Goal: Information Seeking & Learning: Check status

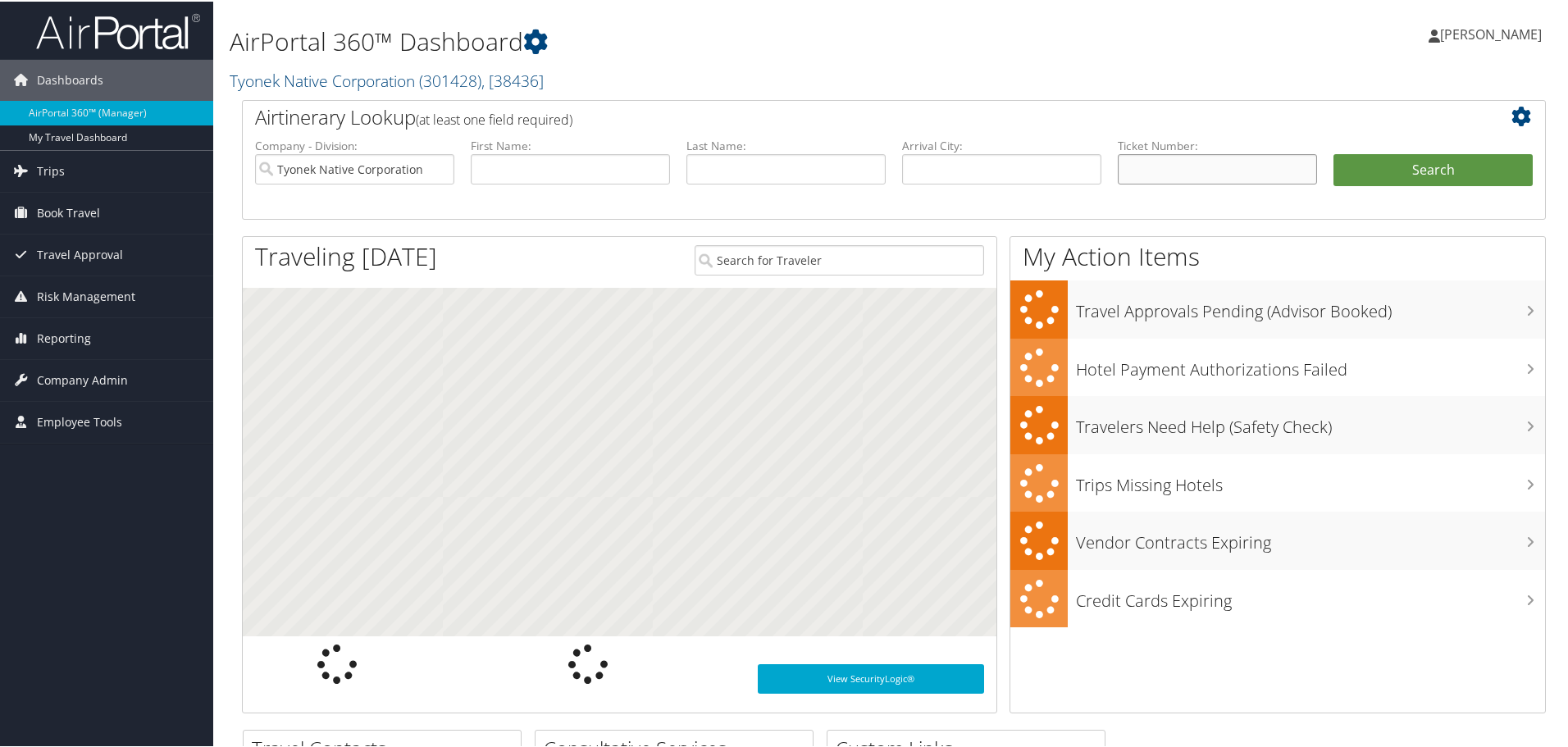
click at [1144, 169] on input "text" at bounding box center [1217, 167] width 199 height 30
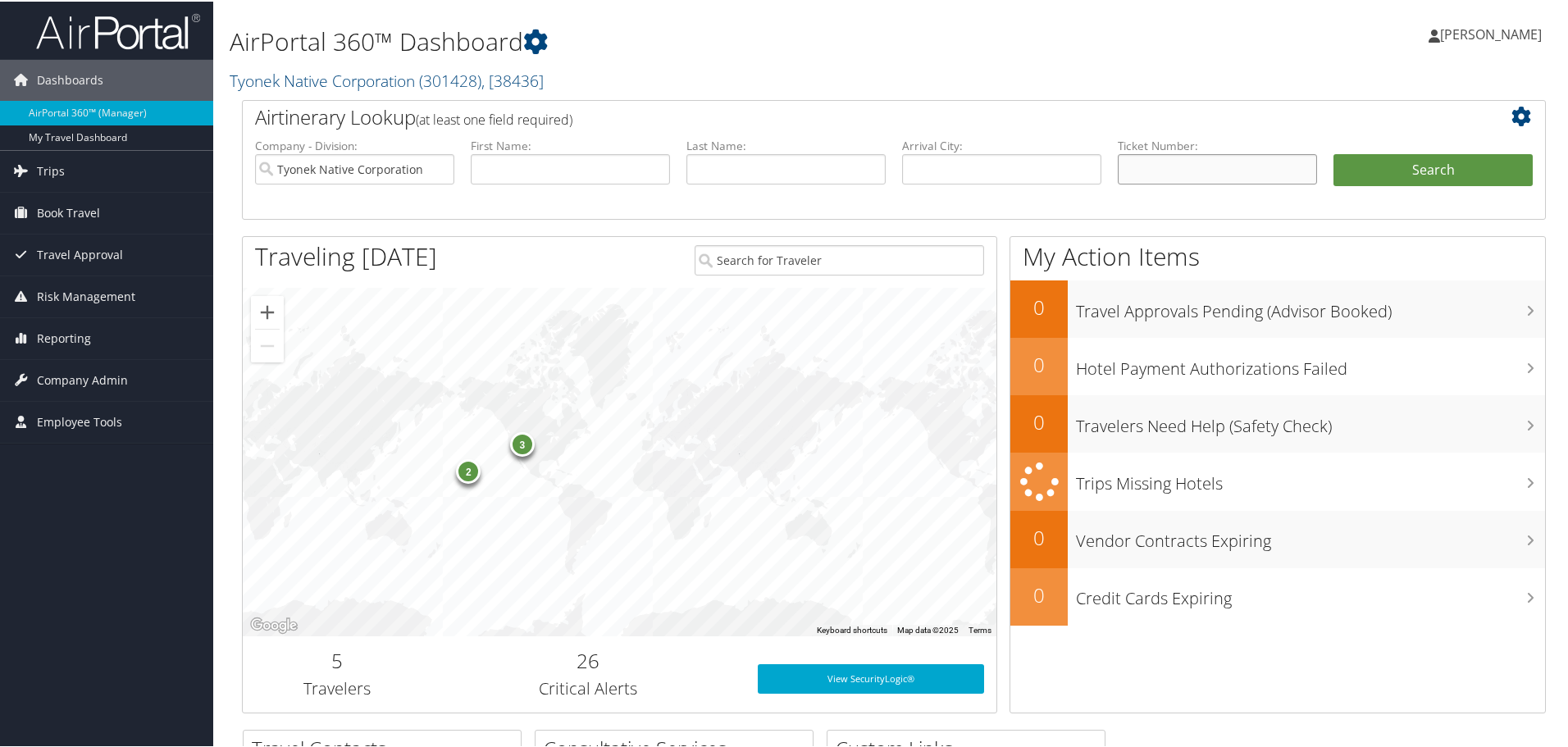
paste input "0067310280913"
type input "0067310280913"
click at [1334, 152] on button "Search" at bounding box center [1433, 169] width 199 height 33
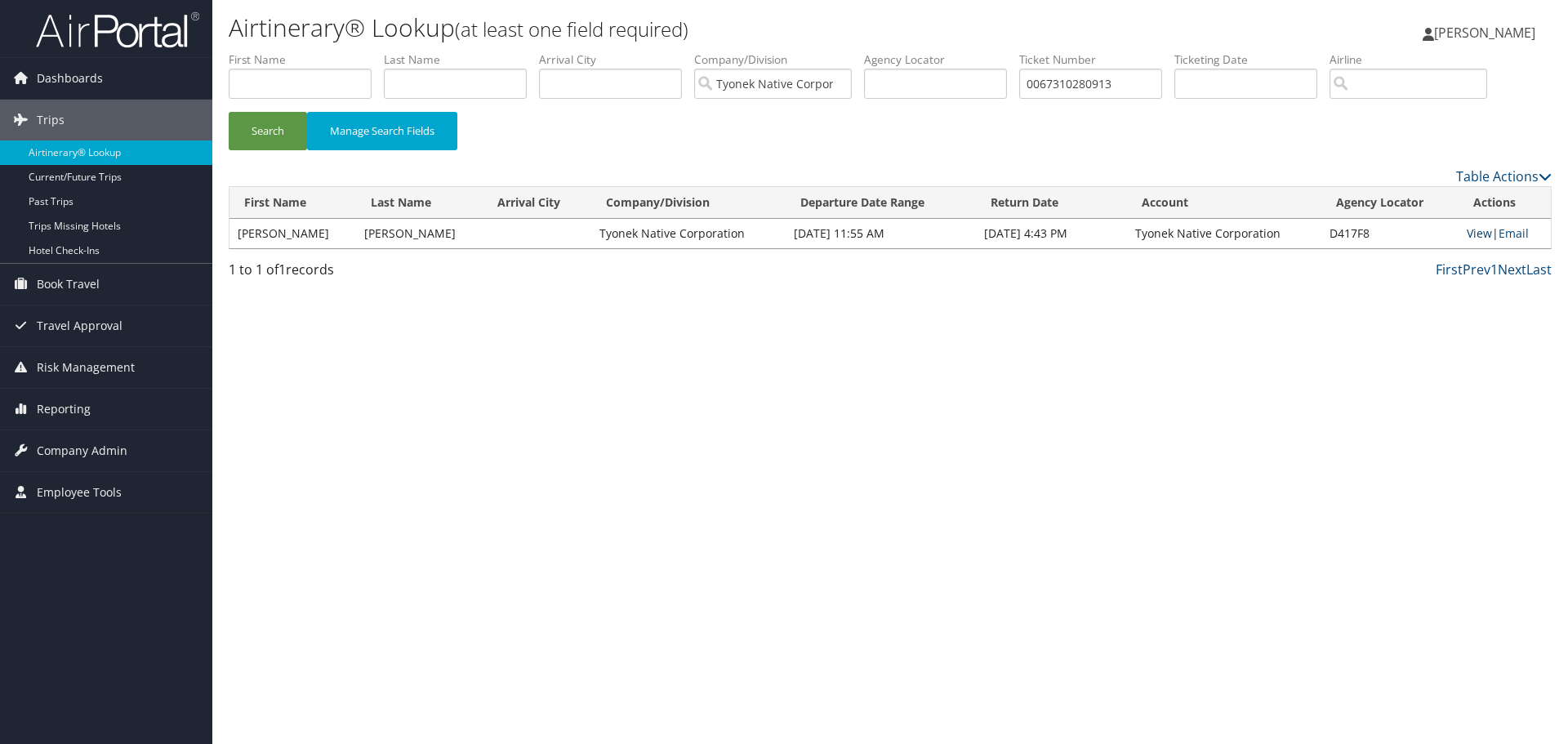
click at [1472, 237] on link "View" at bounding box center [1479, 233] width 25 height 15
drag, startPoint x: 1134, startPoint y: 84, endPoint x: 862, endPoint y: 119, distance: 274.2
click at [862, 119] on form "First Name Last Name Departure City Arrival City Company/Division Tyonek Native…" at bounding box center [890, 108] width 1322 height 114
paste input "8900897714940"
click at [228, 112] on button "Search" at bounding box center [268, 132] width 79 height 38
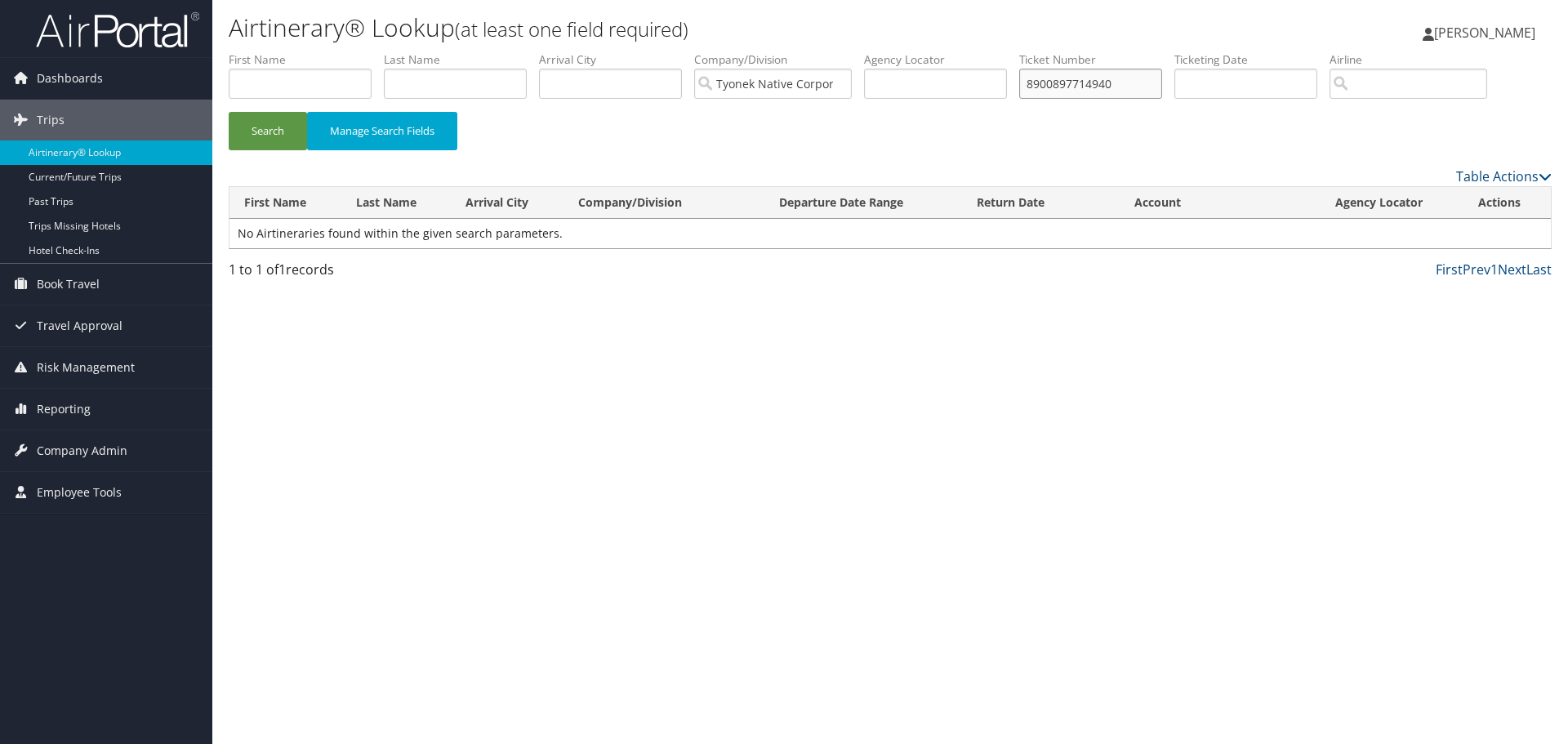
click at [1041, 86] on input "8900897714940" at bounding box center [1090, 83] width 143 height 30
click at [228, 112] on button "Search" at bounding box center [268, 132] width 79 height 38
click at [1152, 83] on input "8900897714940" at bounding box center [1090, 83] width 143 height 30
type input "8"
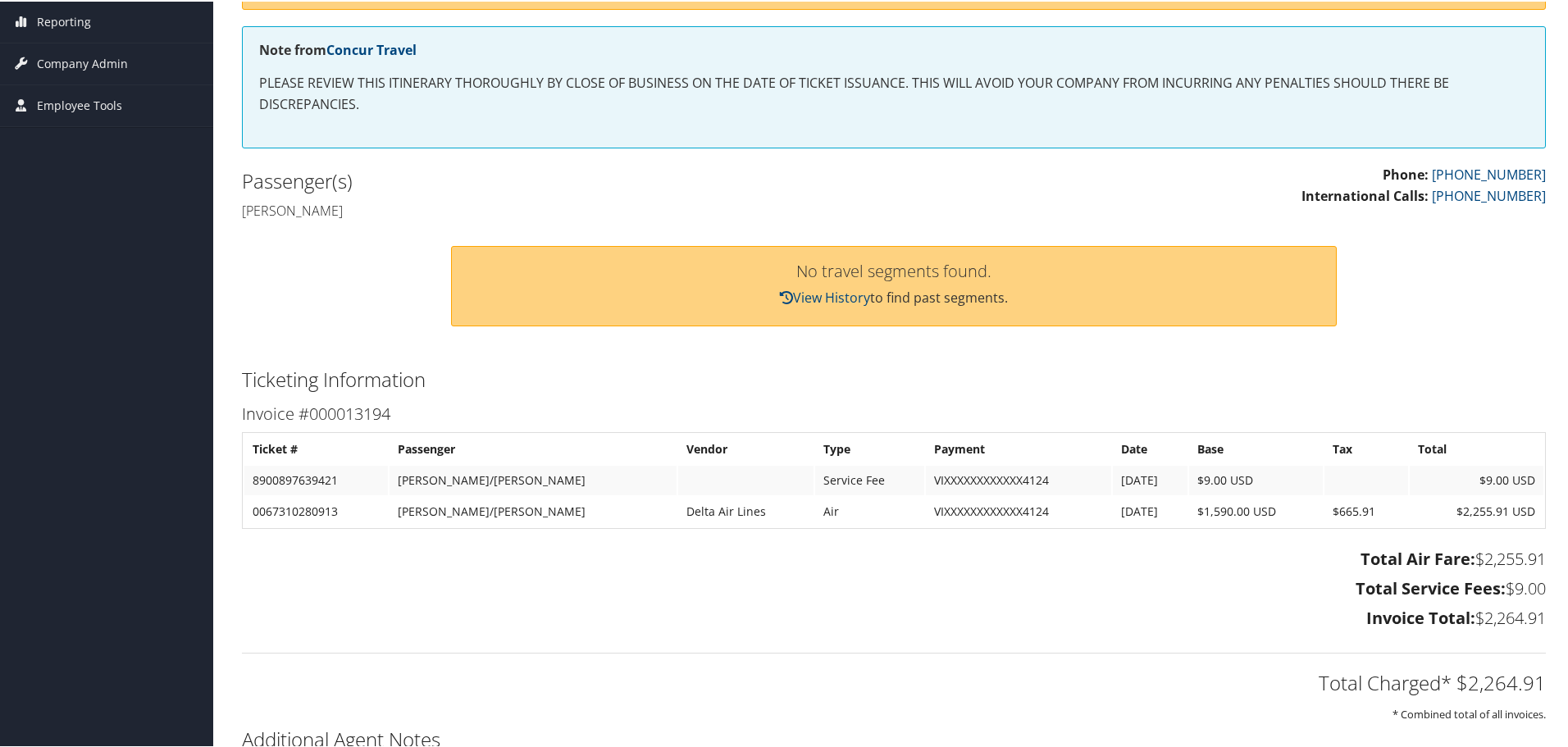
scroll to position [246, 0]
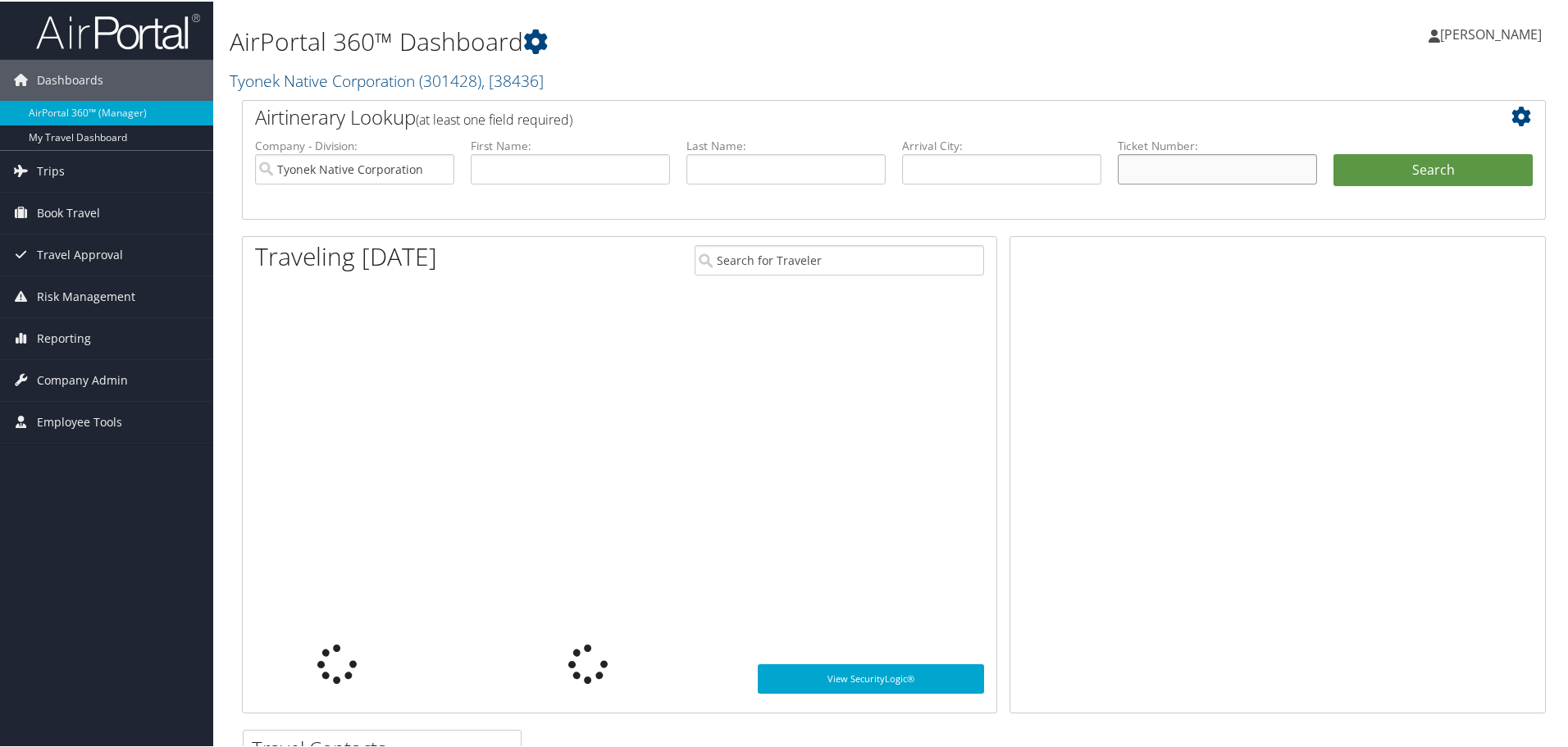
click at [1141, 168] on input "text" at bounding box center [1217, 167] width 199 height 30
paste input "8900897802973"
type input "8900897802973"
click at [1334, 152] on button "Search" at bounding box center [1433, 169] width 199 height 33
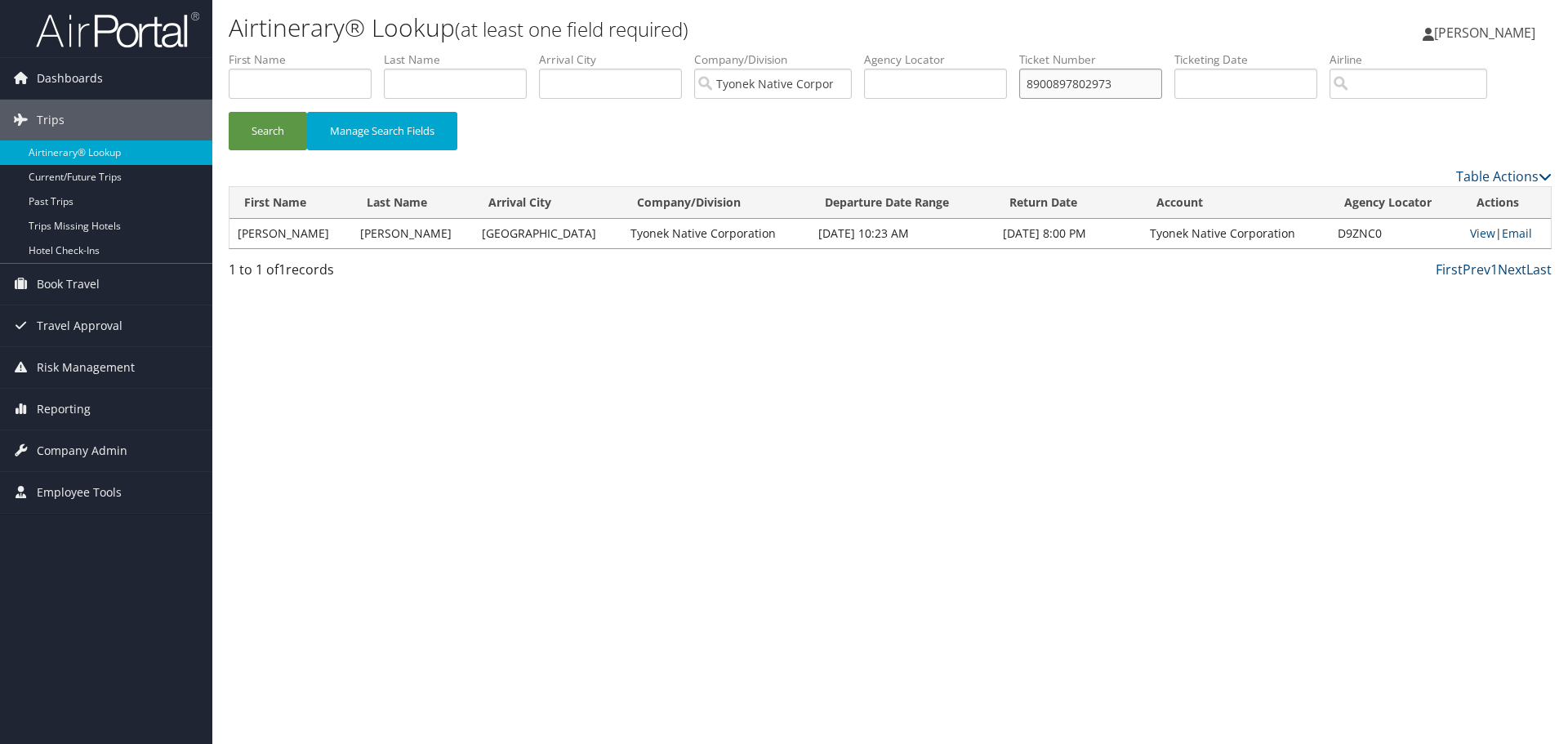
drag, startPoint x: 1016, startPoint y: 98, endPoint x: 822, endPoint y: 115, distance: 194.7
click at [819, 52] on ul "First Name Last Name Departure City Arrival City Company/Division Tyonek Native…" at bounding box center [890, 52] width 1322 height 0
paste input "9080"
click at [228, 112] on button "Search" at bounding box center [268, 132] width 79 height 38
drag, startPoint x: 1152, startPoint y: 93, endPoint x: 917, endPoint y: 101, distance: 235.1
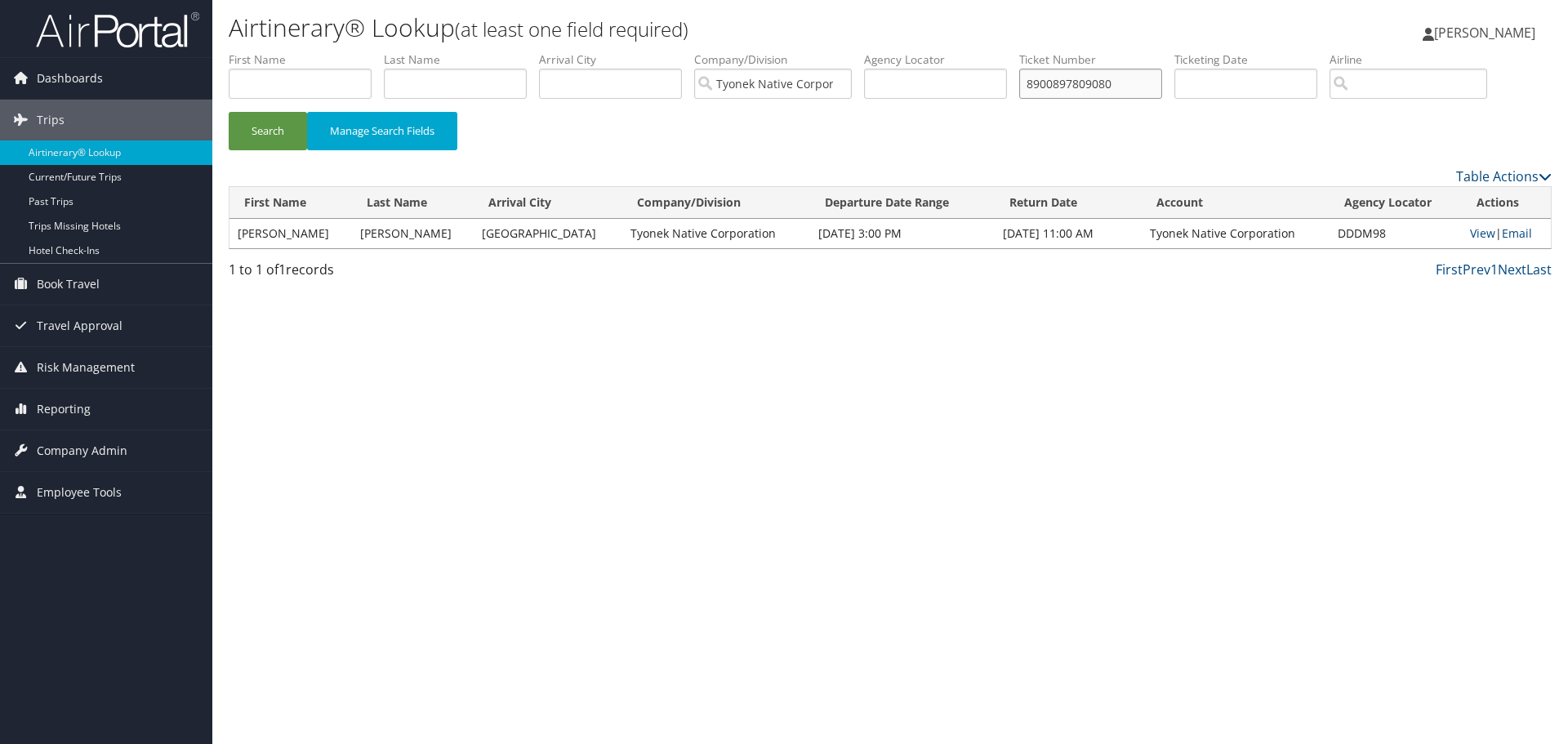
click at [917, 52] on ul "First Name Last Name Departure City Arrival City Company/Division Tyonek Native…" at bounding box center [890, 52] width 1322 height 0
paste input "0067311132151"
click at [228, 112] on button "Search" at bounding box center [268, 132] width 79 height 38
drag, startPoint x: 1084, startPoint y: 92, endPoint x: 794, endPoint y: 98, distance: 290.1
click at [794, 52] on ul "First Name Last Name Departure City Arrival City Company/Division Tyonek Native…" at bounding box center [890, 52] width 1322 height 0
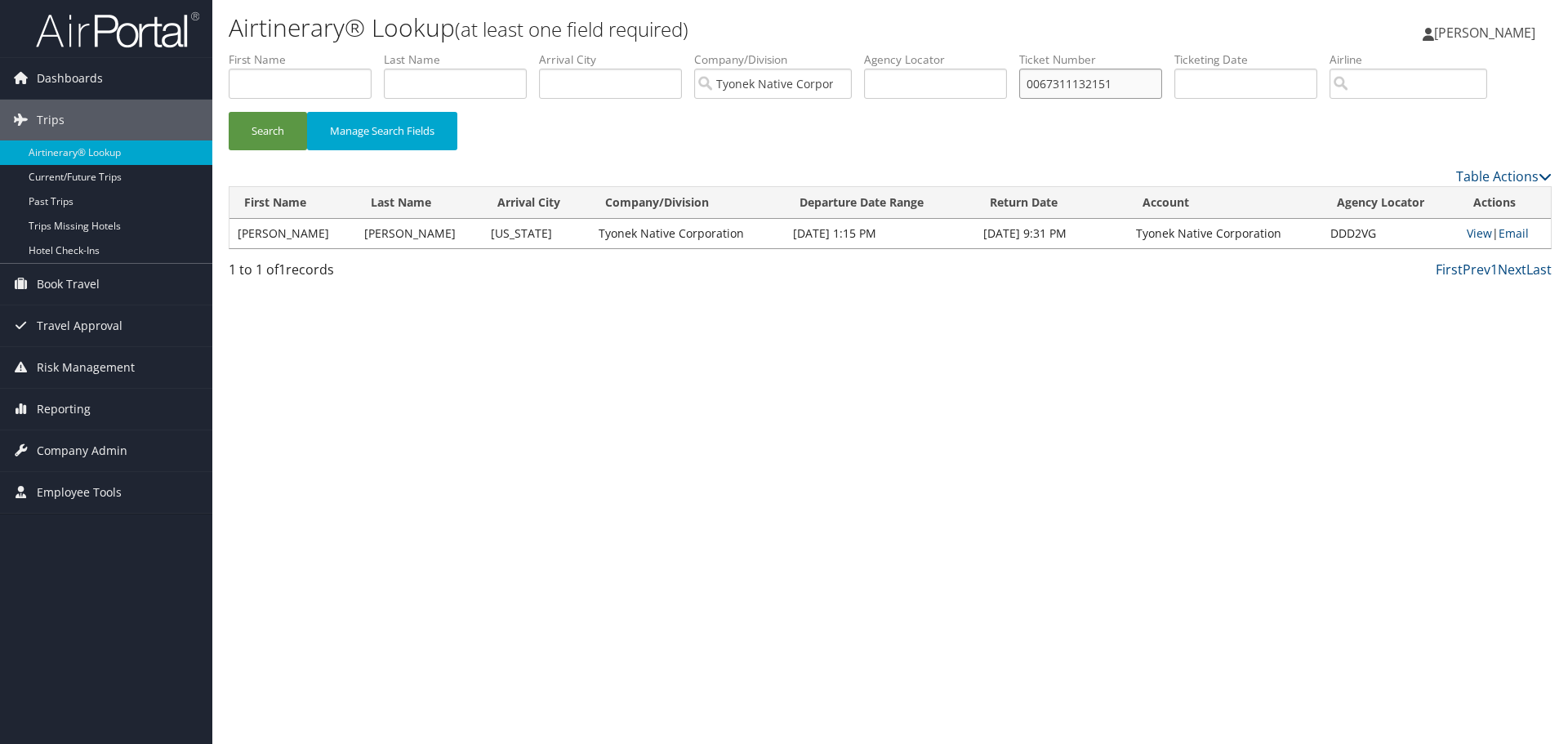
paste input "8900897815564"
click at [228, 112] on button "Search" at bounding box center [268, 132] width 79 height 38
drag, startPoint x: 1130, startPoint y: 85, endPoint x: 787, endPoint y: 96, distance: 343.2
click at [791, 52] on ul "First Name Last Name Departure City Arrival City Company/Division Tyonek Native…" at bounding box center [890, 52] width 1322 height 0
paste input "27410"
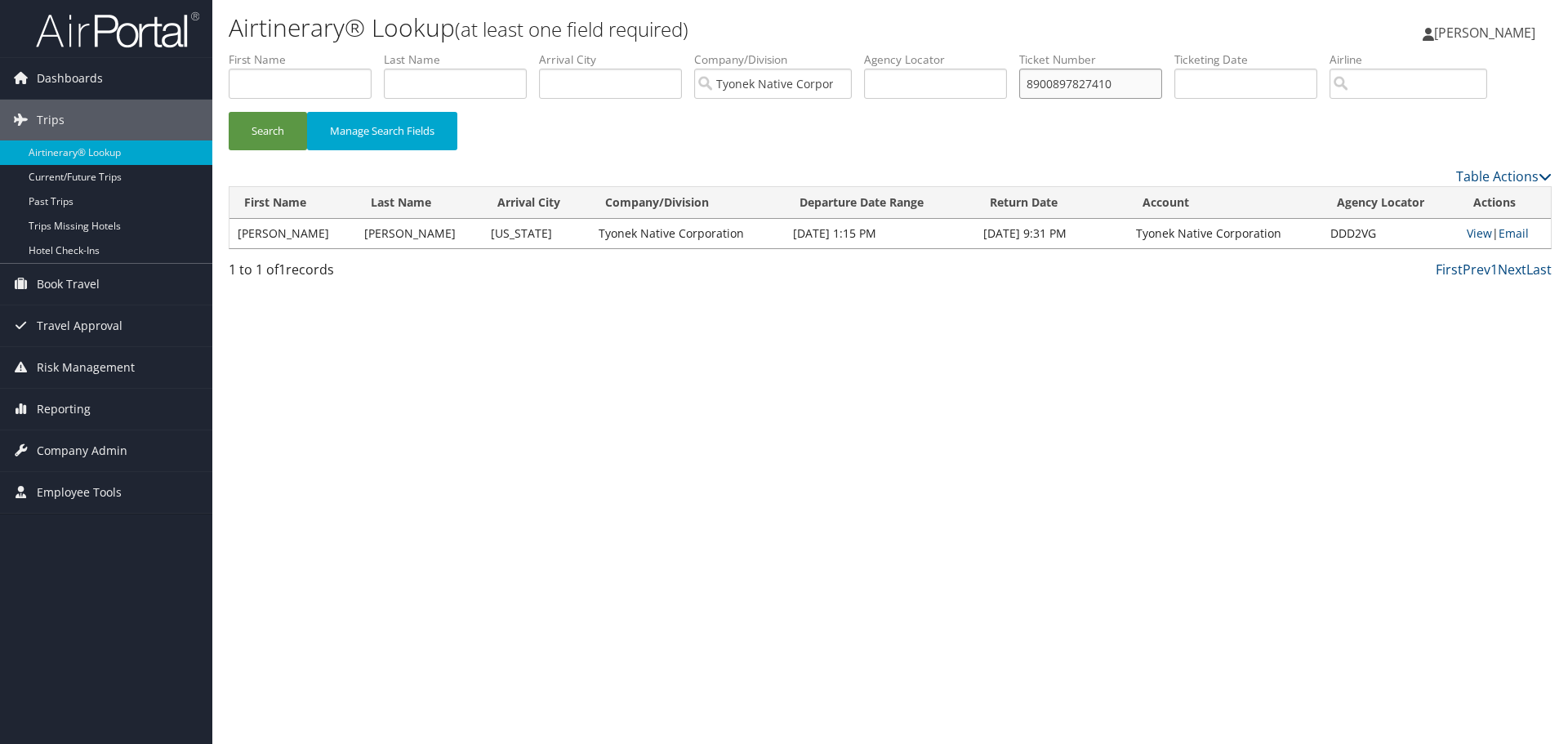
click at [228, 112] on button "Search" at bounding box center [268, 132] width 79 height 38
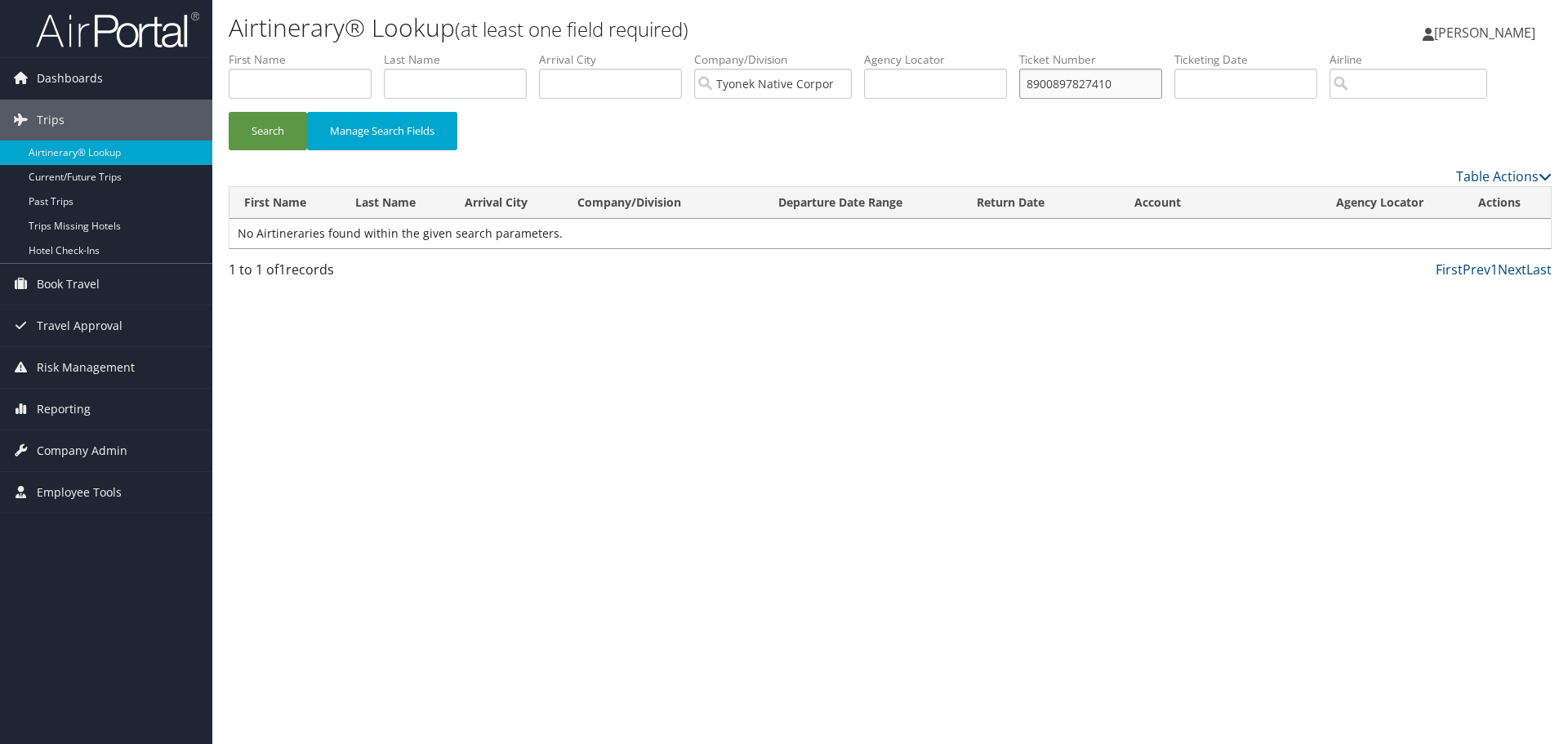
drag, startPoint x: 1139, startPoint y: 86, endPoint x: 756, endPoint y: 104, distance: 383.4
click at [756, 52] on ul "First Name Last Name Departure City Arrival City Company/Division Tyonek Native…" at bounding box center [890, 52] width 1322 height 0
paste input "2585"
type input "8900897822585"
click at [228, 112] on button "Search" at bounding box center [268, 132] width 79 height 38
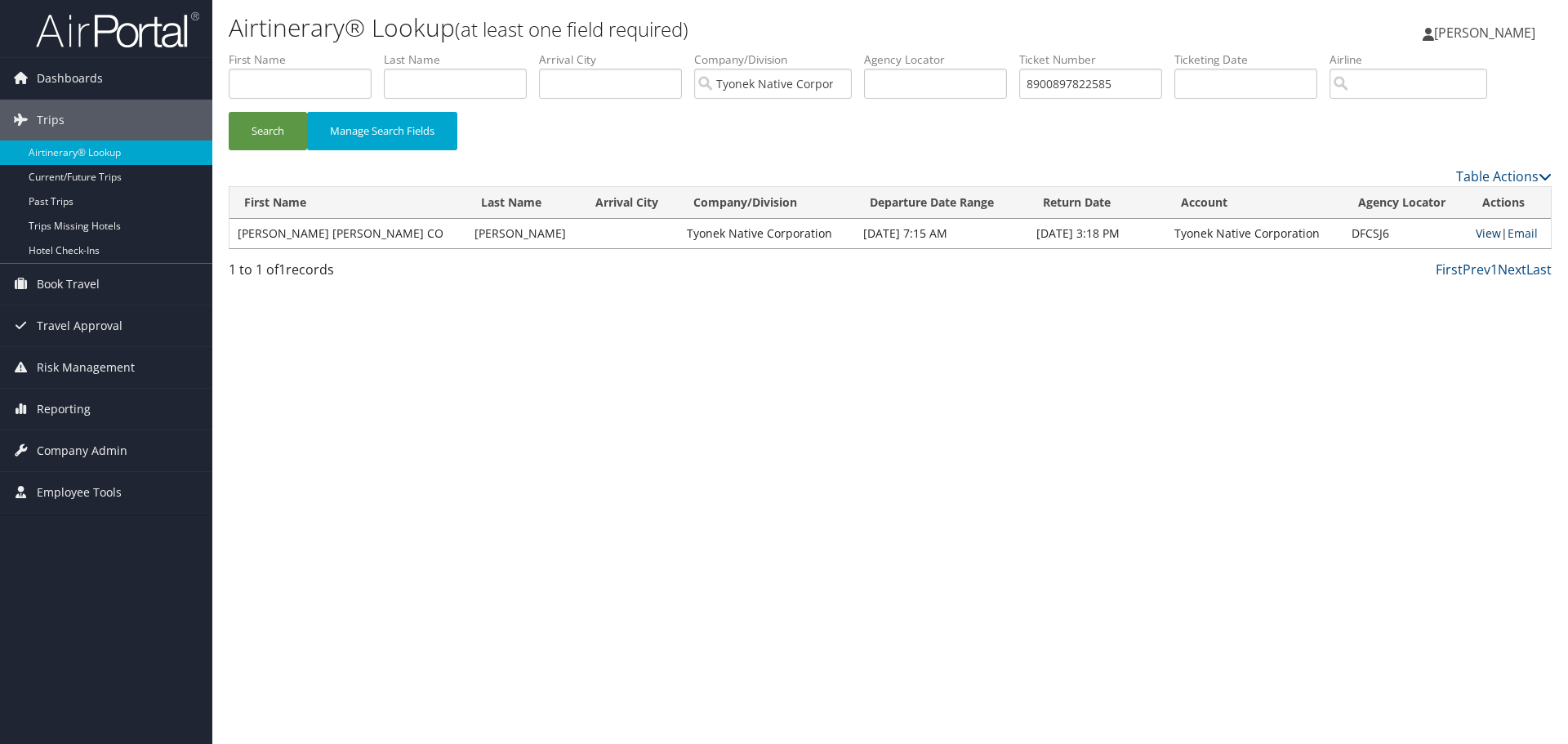
click at [1476, 233] on link "View" at bounding box center [1488, 233] width 25 height 15
drag, startPoint x: 1112, startPoint y: 88, endPoint x: 709, endPoint y: 95, distance: 403.1
click at [709, 52] on ul "First Name Last Name Departure City Arrival City Company/Division Tyonek Native…" at bounding box center [890, 52] width 1322 height 0
click at [266, 67] on label "First Name" at bounding box center [306, 60] width 155 height 16
click at [287, 81] on input "text" at bounding box center [299, 83] width 143 height 30
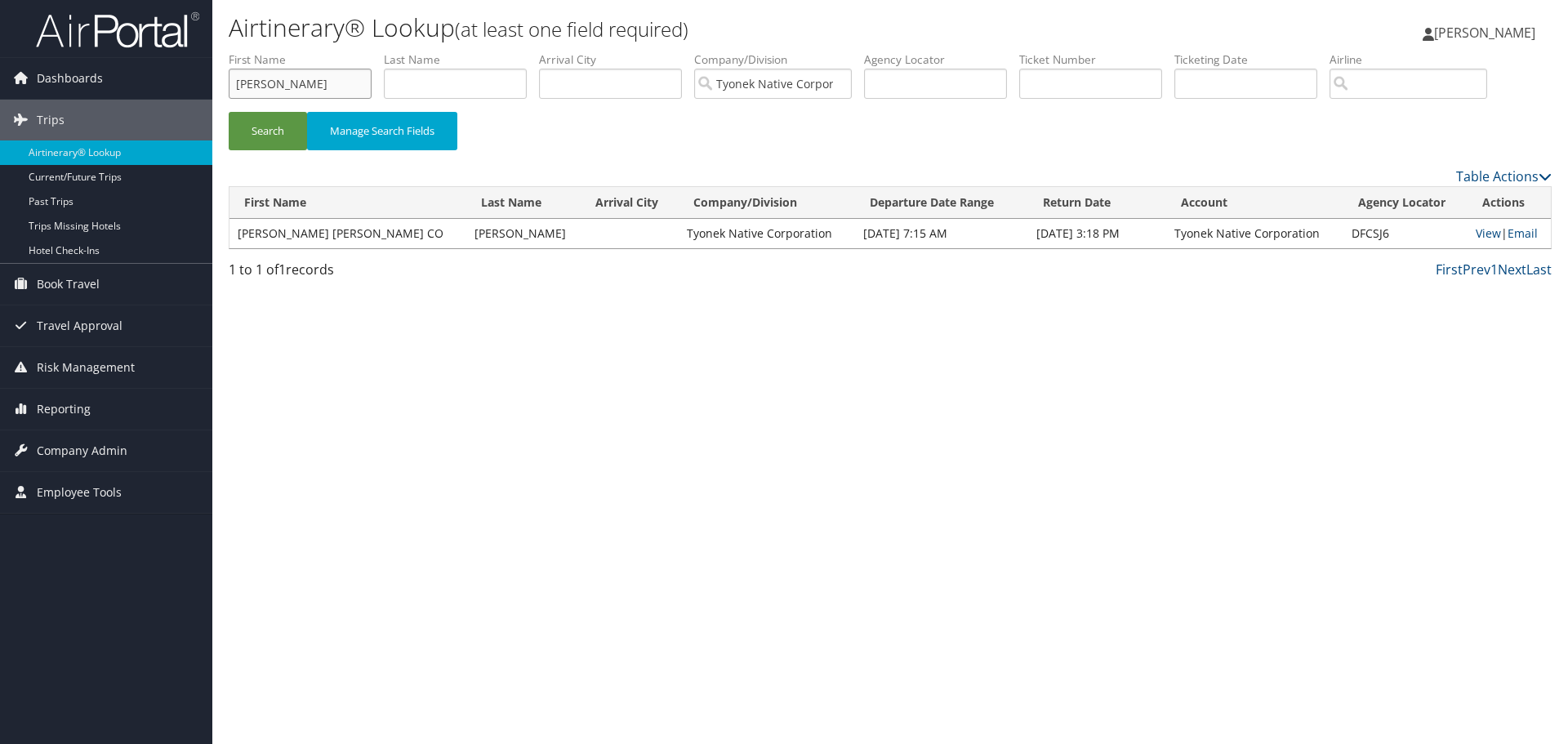
type input "Edward"
type input "Sartin"
click at [228, 112] on button "Search" at bounding box center [268, 132] width 79 height 38
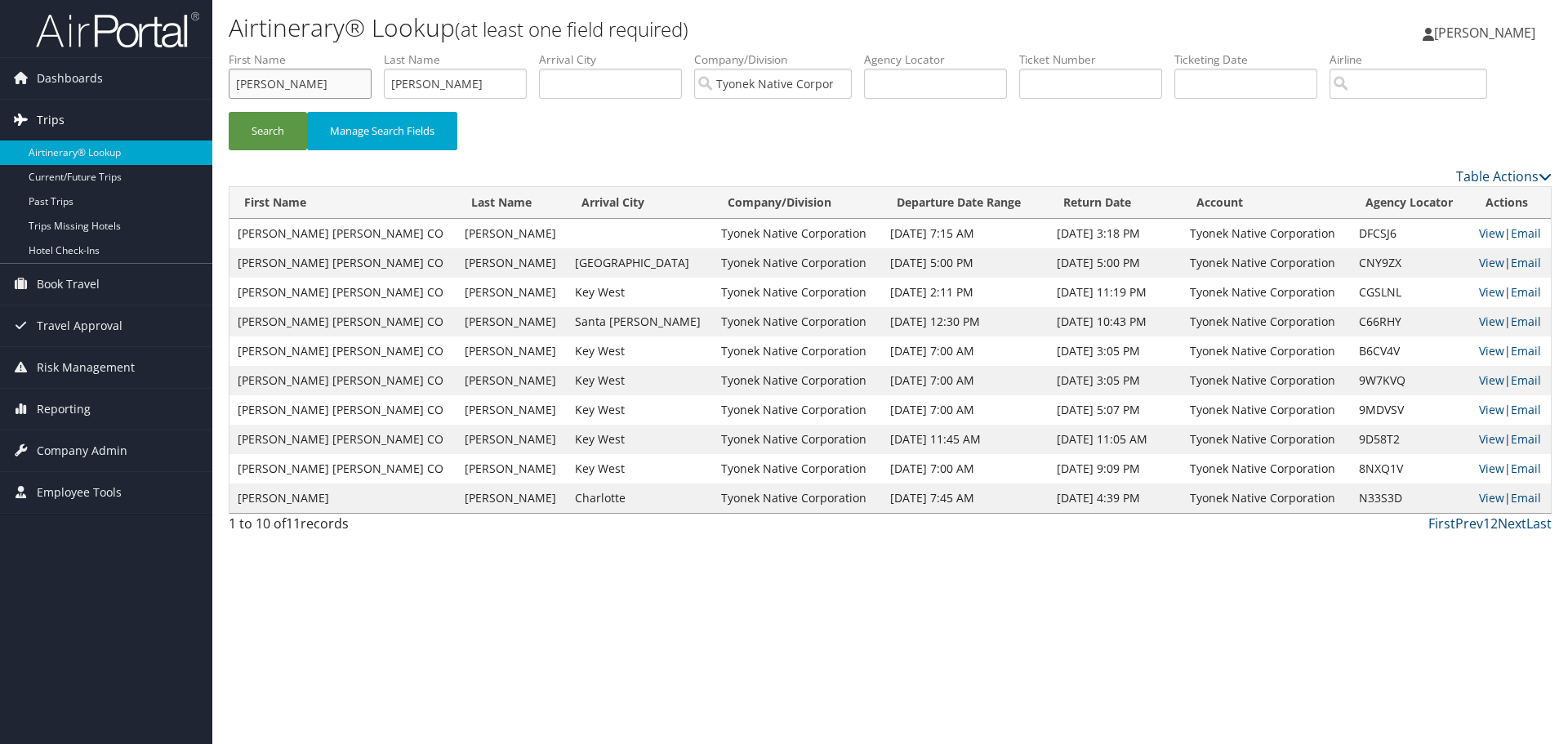
drag, startPoint x: 296, startPoint y: 80, endPoint x: 0, endPoint y: 117, distance: 298.3
click at [0, 116] on div "Dashboards AirPortal 360™ (Manager) My Travel Dashboard Trips Airtinerary® Look…" at bounding box center [784, 372] width 1568 height 744
type input "Eric"
type input "Lester"
click at [228, 112] on button "Search" at bounding box center [268, 132] width 79 height 38
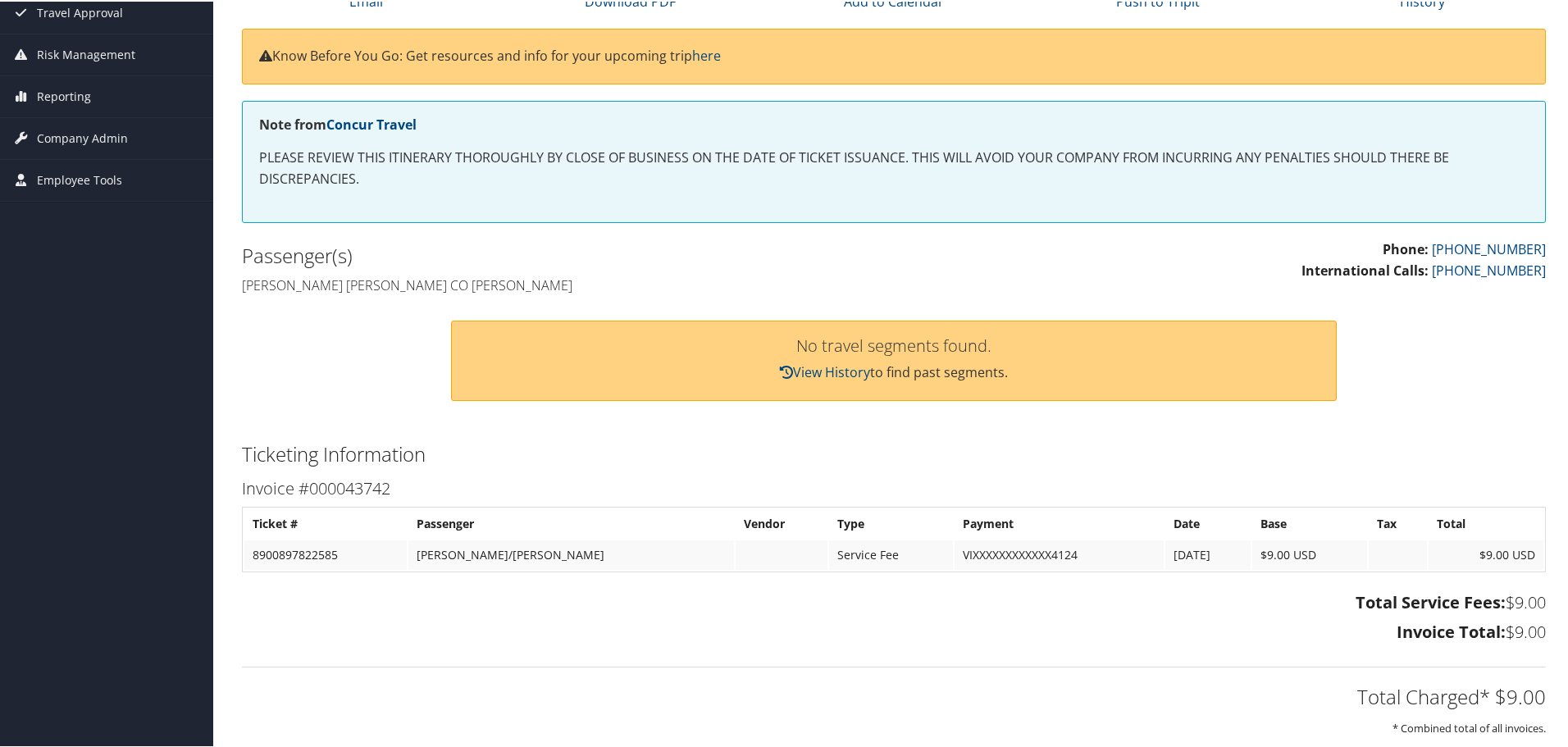
scroll to position [164, 0]
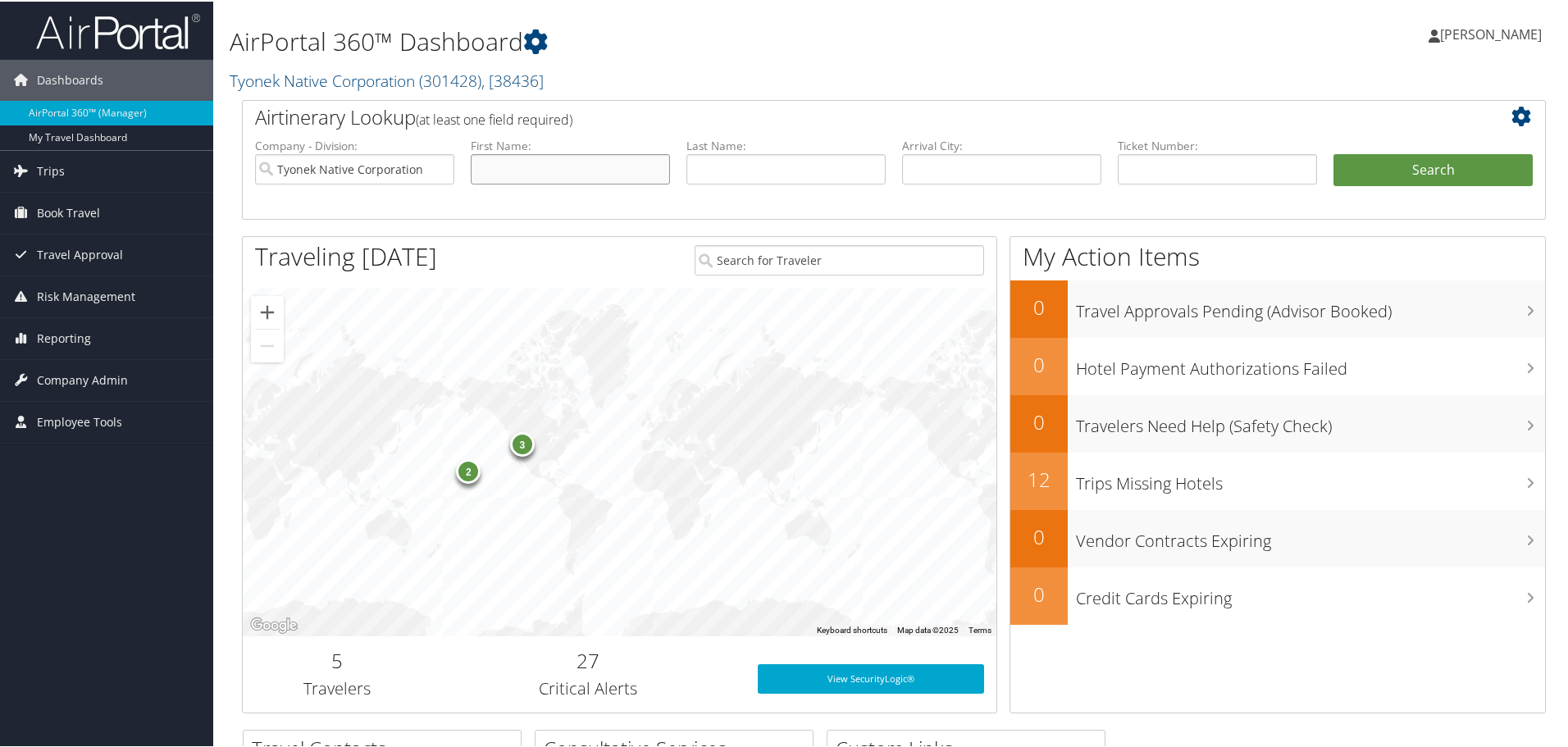
click at [573, 157] on input "text" at bounding box center [570, 167] width 199 height 30
type input "[PERSON_NAME]"
click at [718, 161] on input "text" at bounding box center [785, 167] width 199 height 30
type input "[PERSON_NAME]"
click at [1334, 152] on button "Search" at bounding box center [1433, 169] width 199 height 33
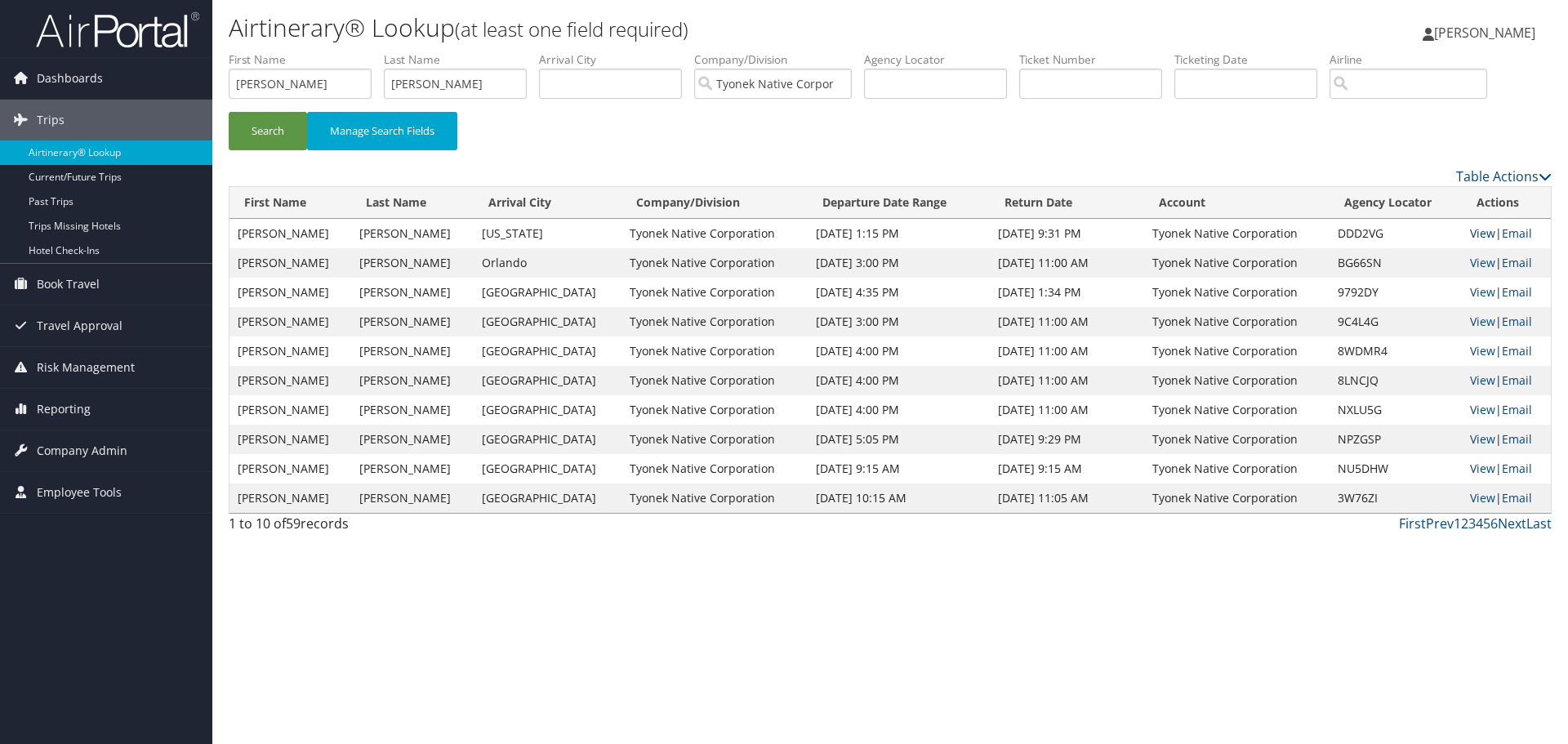
click at [1470, 233] on link "View" at bounding box center [1483, 233] width 25 height 15
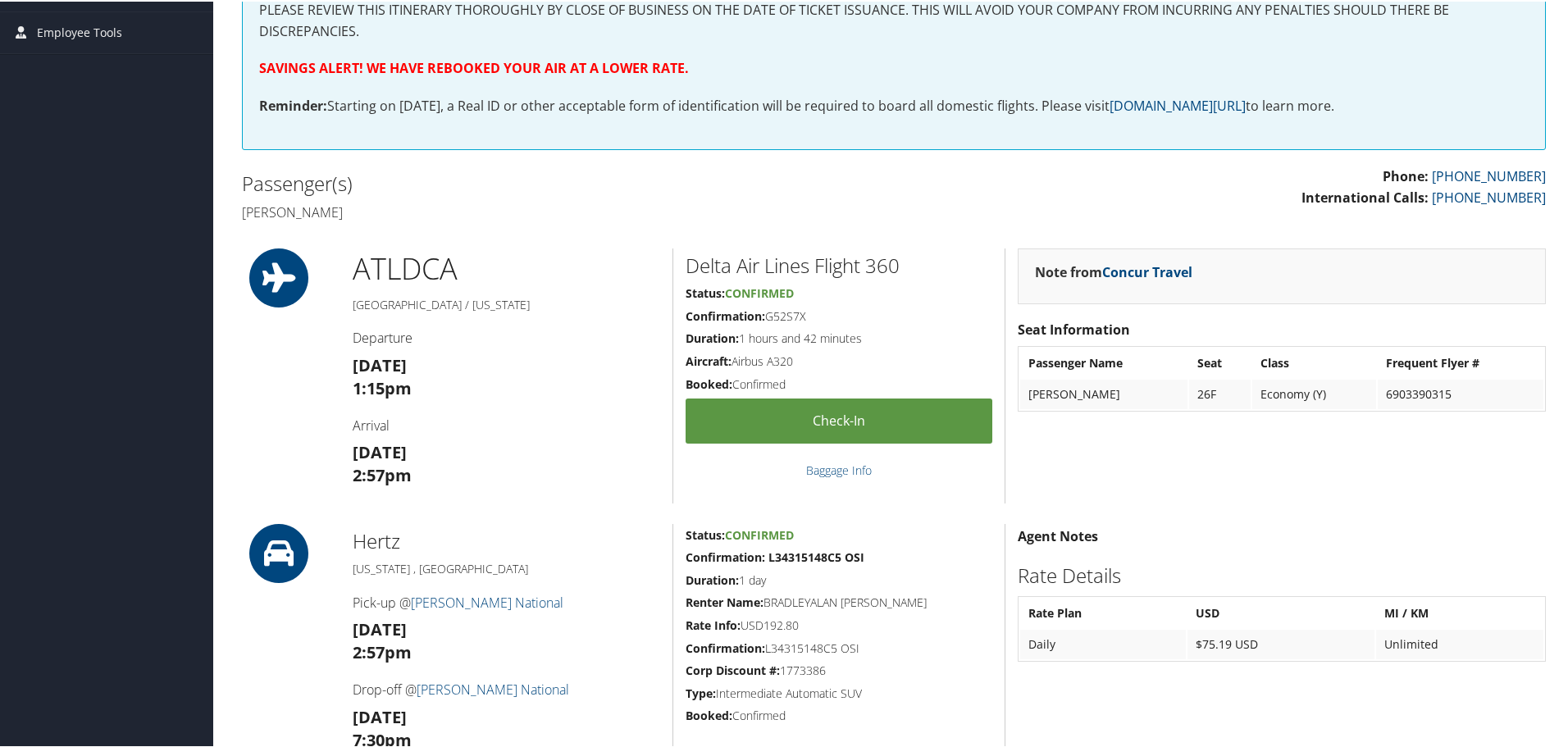
scroll to position [410, 0]
